Goal: Information Seeking & Learning: Find specific fact

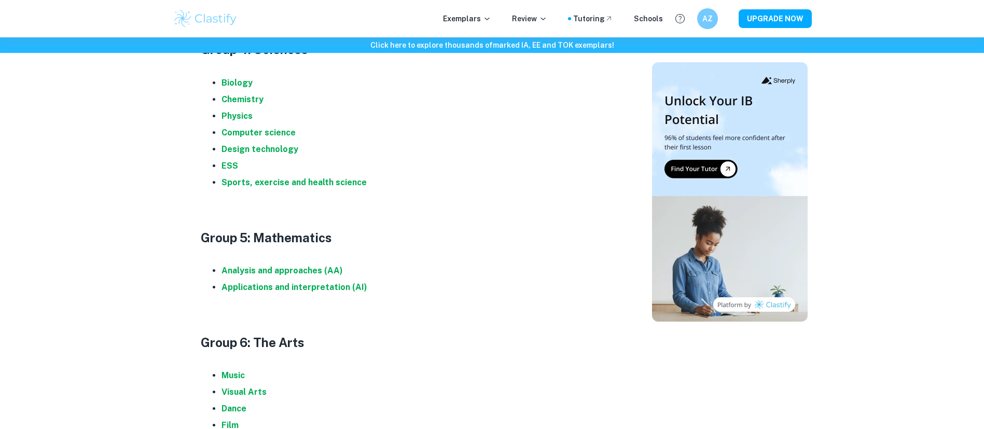
scroll to position [971, 0]
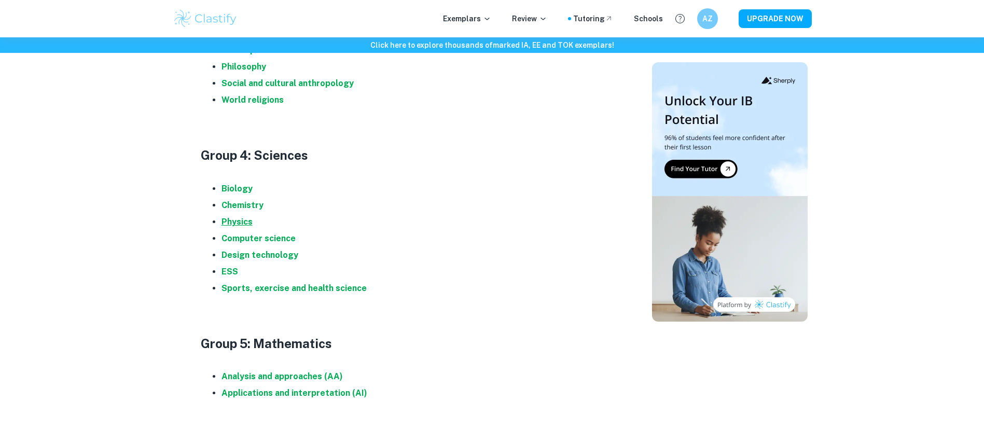
click at [240, 220] on strong "Physics" at bounding box center [237, 222] width 31 height 10
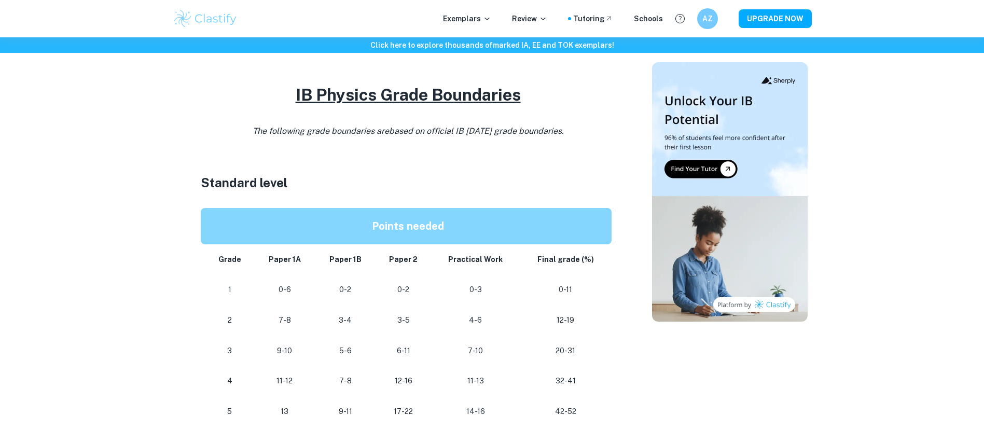
scroll to position [536, 0]
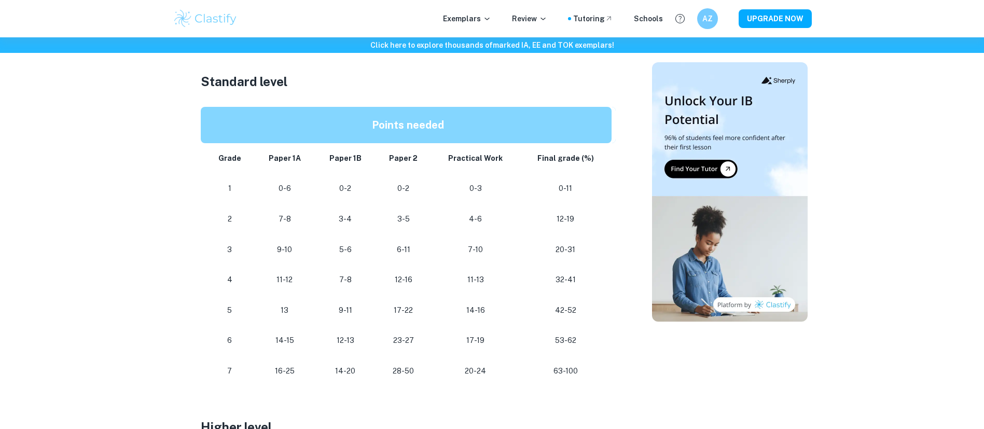
click at [280, 161] on strong "Paper 1A" at bounding box center [285, 158] width 32 height 8
drag, startPoint x: 280, startPoint y: 161, endPoint x: 373, endPoint y: 158, distance: 92.4
click at [373, 158] on tr "Grade Paper 1A Paper 1B Paper 2 Practical Work Final grade (%)" at bounding box center [408, 158] width 415 height 31
click at [373, 158] on td "Paper 1B" at bounding box center [345, 158] width 61 height 31
click at [402, 166] on td "Paper 2" at bounding box center [404, 158] width 56 height 31
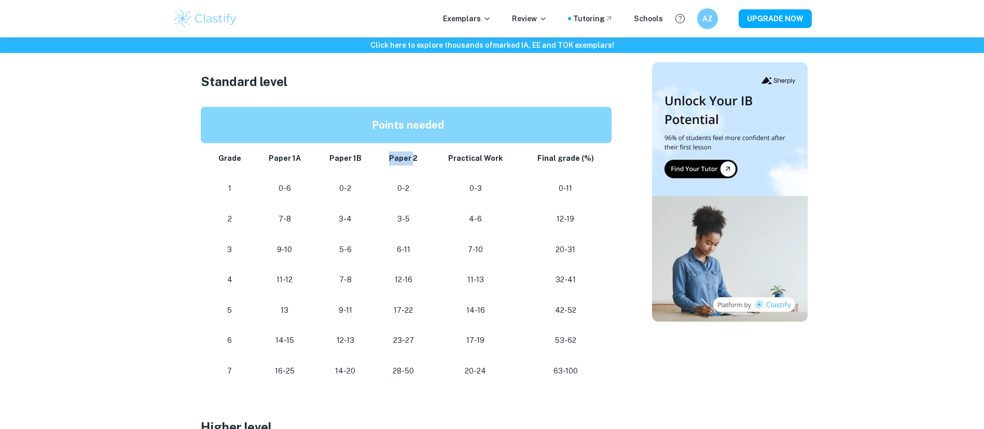
click at [402, 166] on td "Paper 2" at bounding box center [404, 158] width 56 height 31
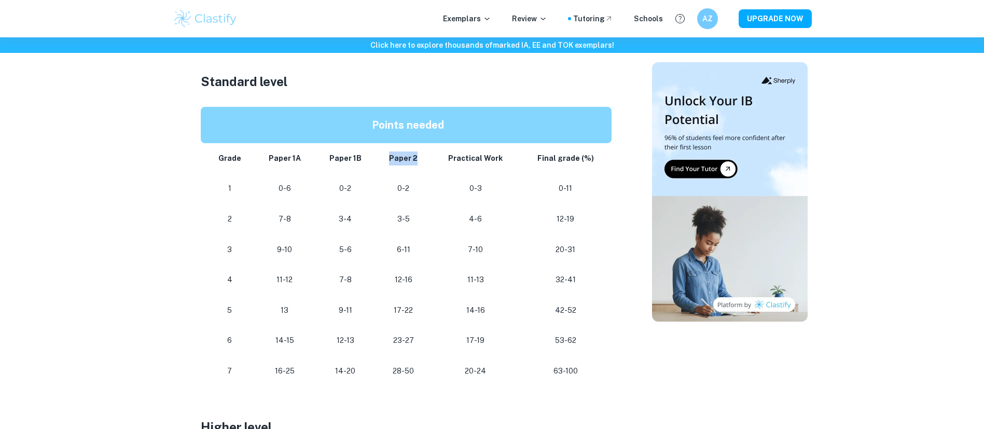
click at [402, 166] on td "Paper 2" at bounding box center [404, 158] width 56 height 31
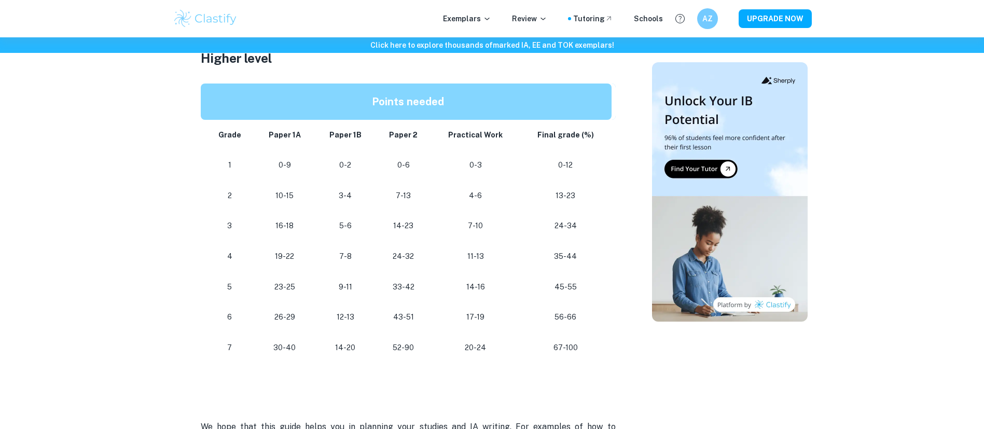
scroll to position [906, 0]
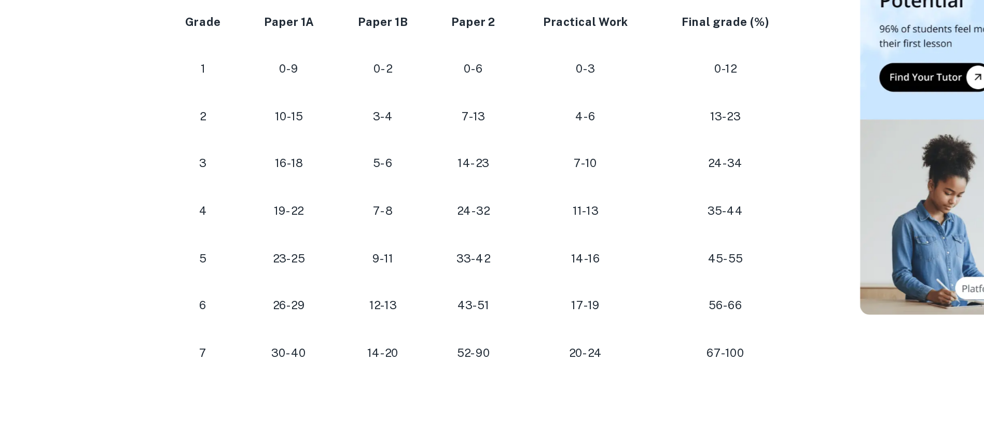
click at [273, 311] on p "26-29" at bounding box center [285, 316] width 44 height 14
click at [272, 250] on p "19-22" at bounding box center [285, 255] width 44 height 14
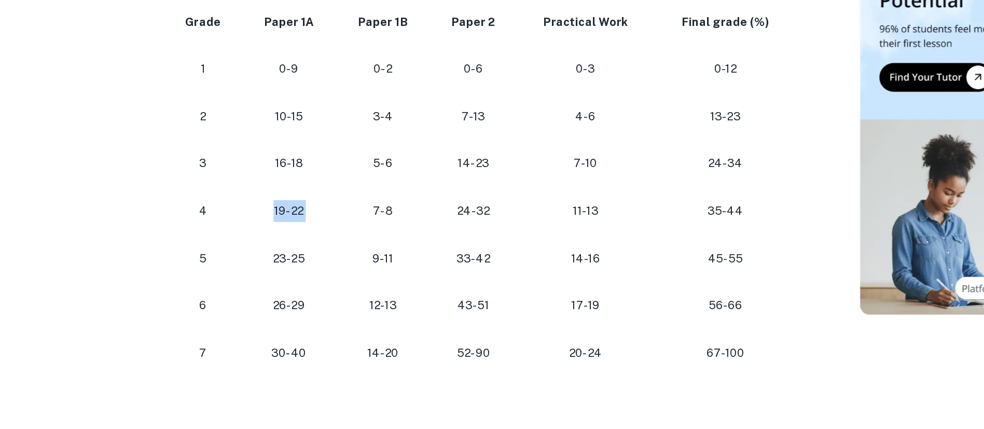
click at [272, 250] on p "19-22" at bounding box center [285, 255] width 44 height 14
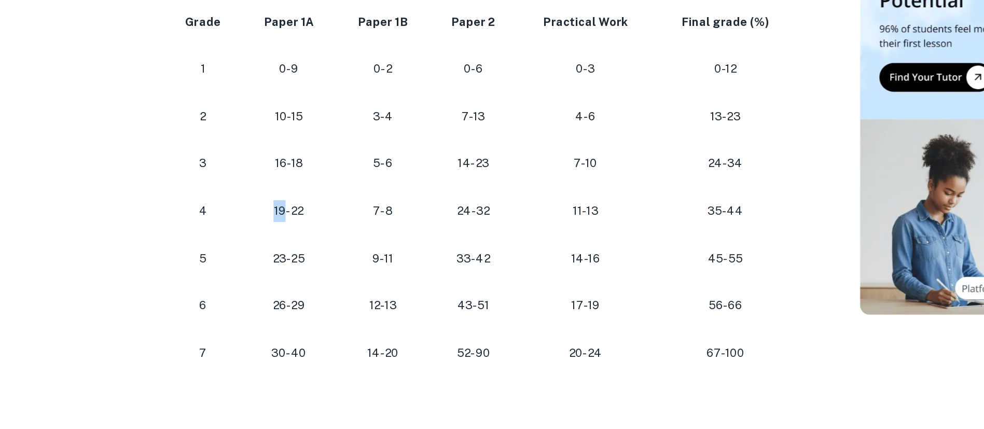
click at [272, 250] on p "19-22" at bounding box center [285, 255] width 44 height 14
click at [401, 254] on p "24-32" at bounding box center [403, 255] width 39 height 14
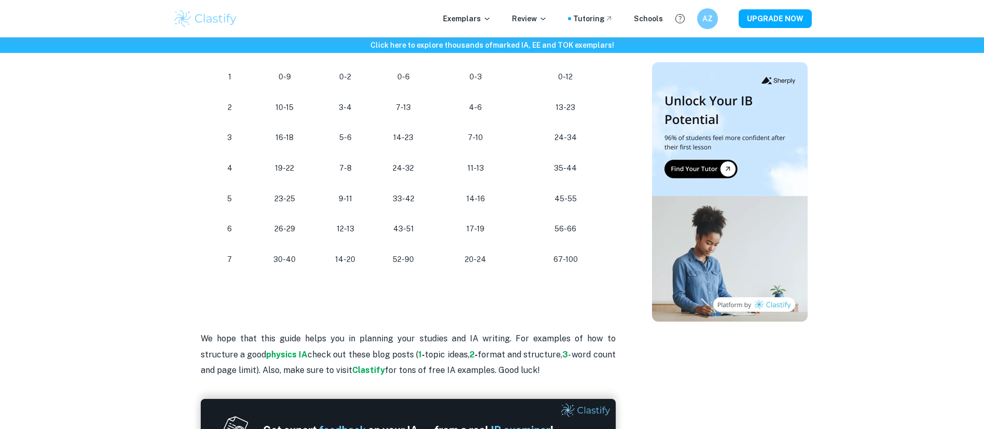
scroll to position [993, 0]
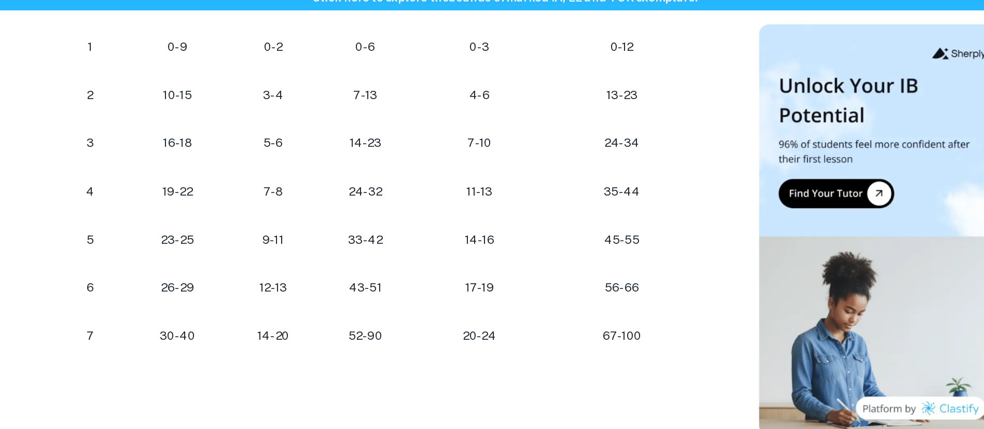
click at [532, 225] on p "56-66" at bounding box center [565, 229] width 75 height 14
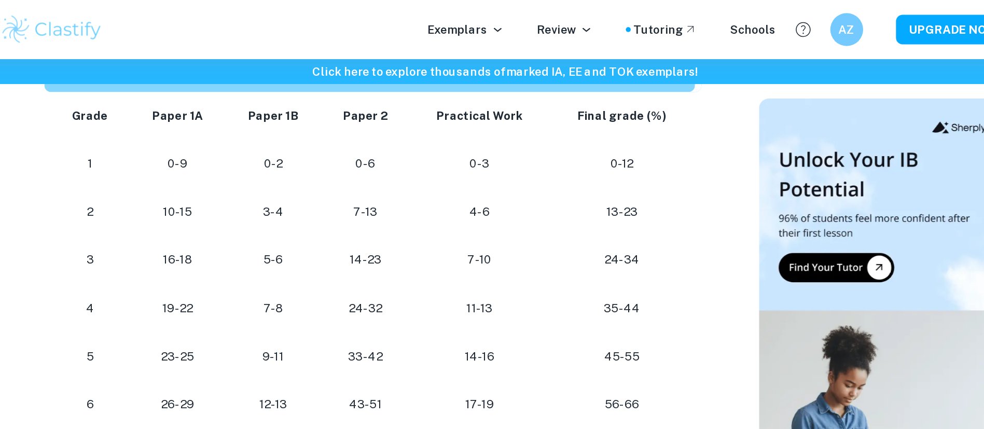
scroll to position [963, 0]
